Goal: Transaction & Acquisition: Obtain resource

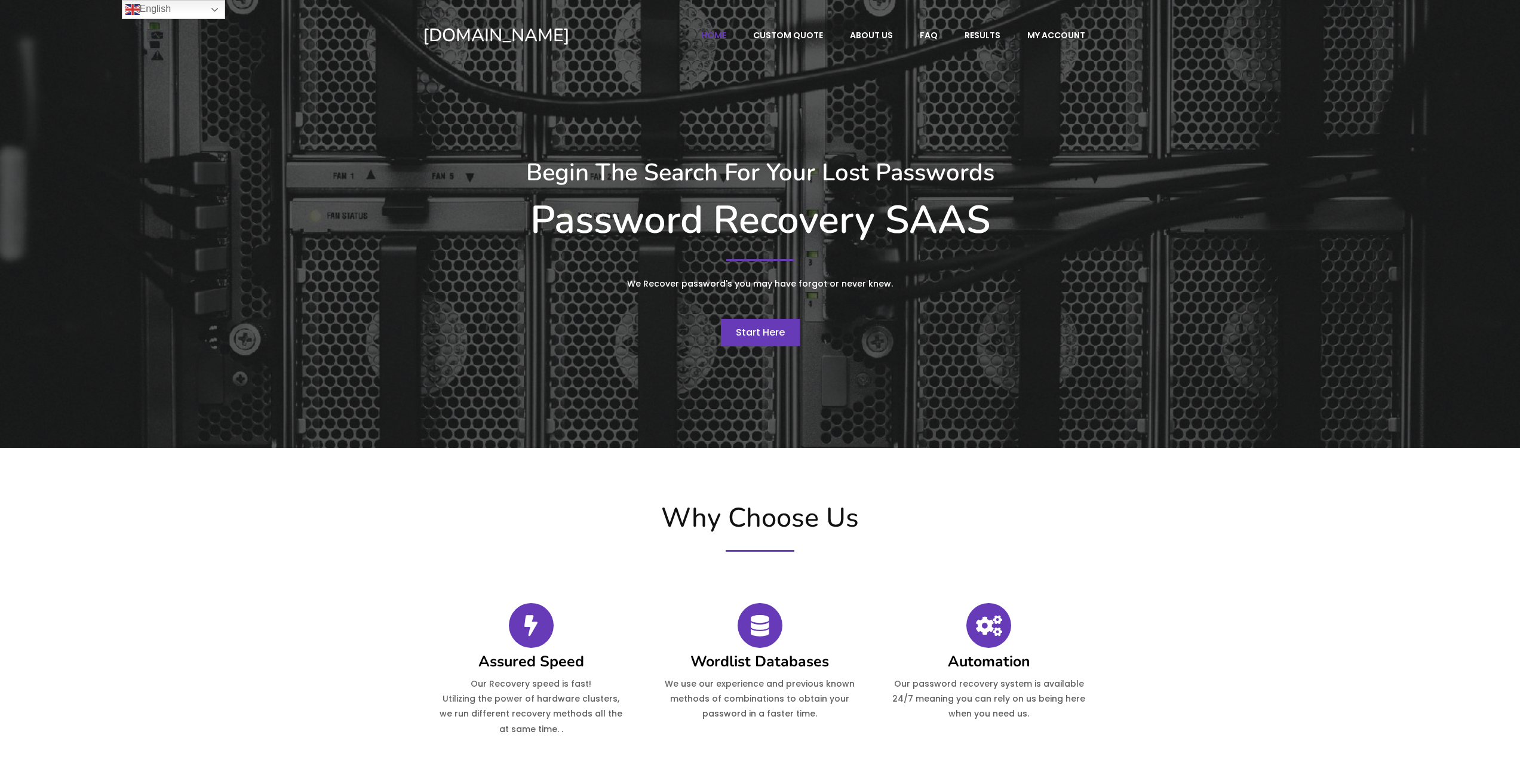
click at [755, 335] on span "Start Here" at bounding box center [760, 331] width 49 height 14
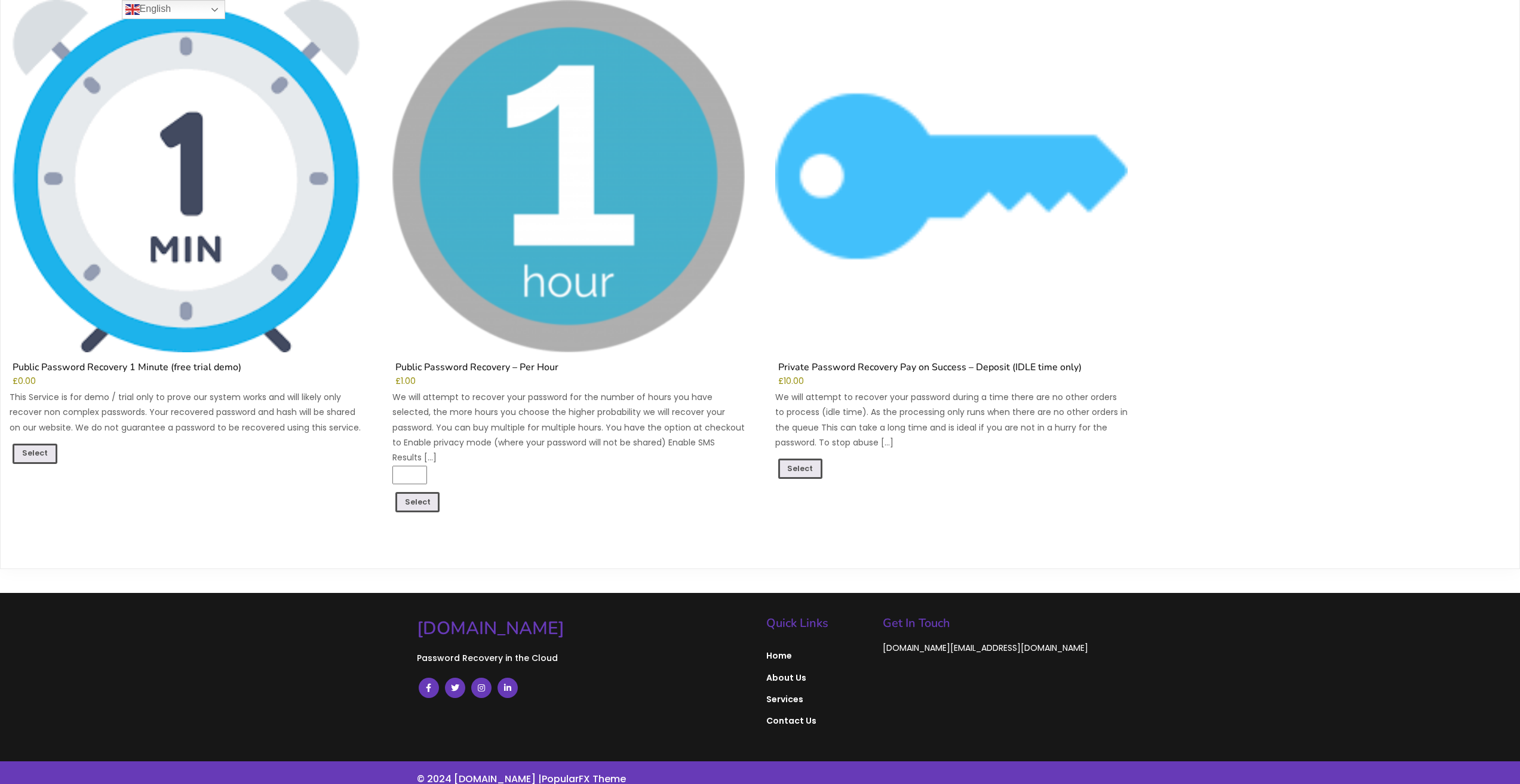
scroll to position [192, 0]
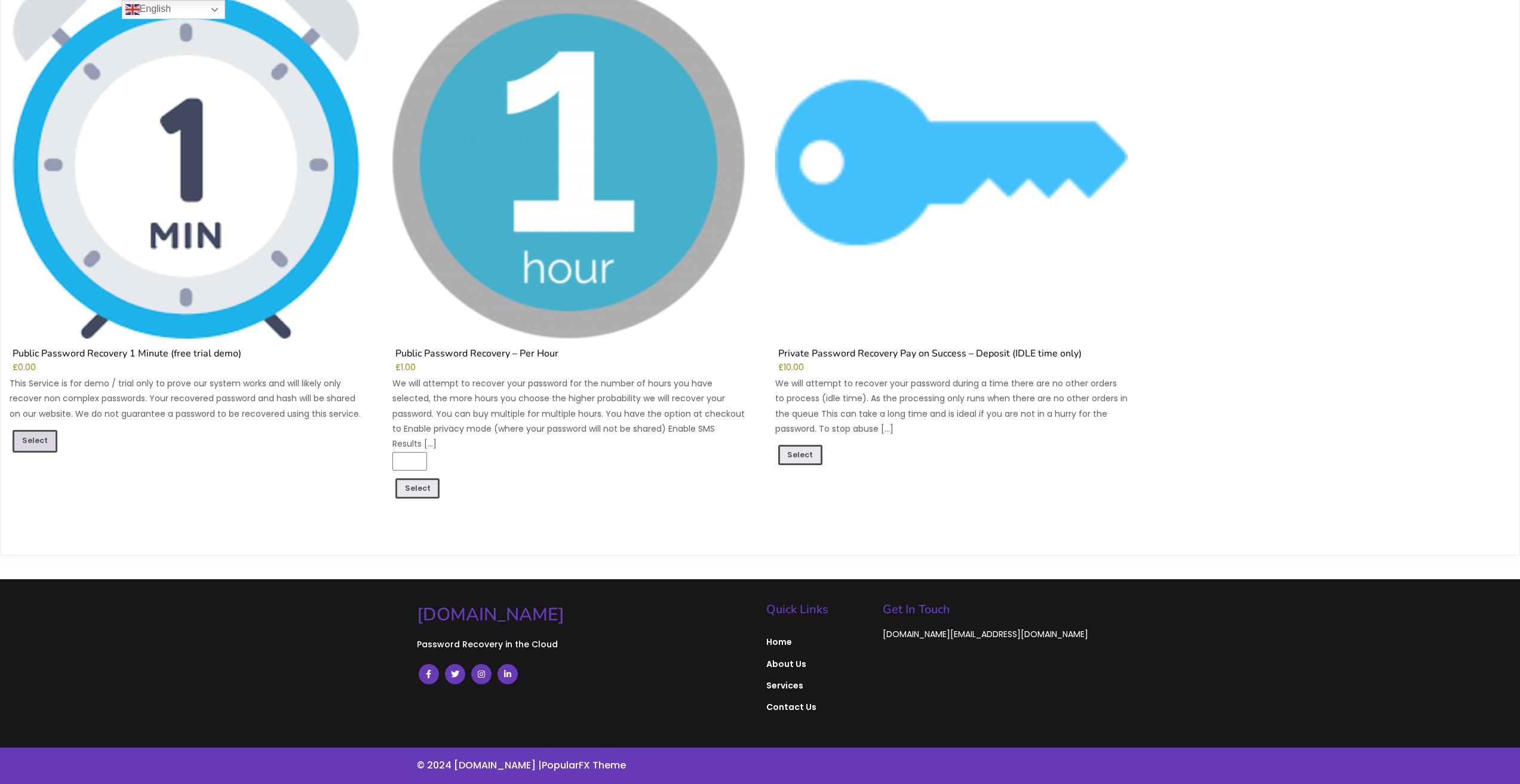
click at [42, 440] on link "Select" at bounding box center [35, 441] width 45 height 23
